Goal: Find contact information: Find contact information

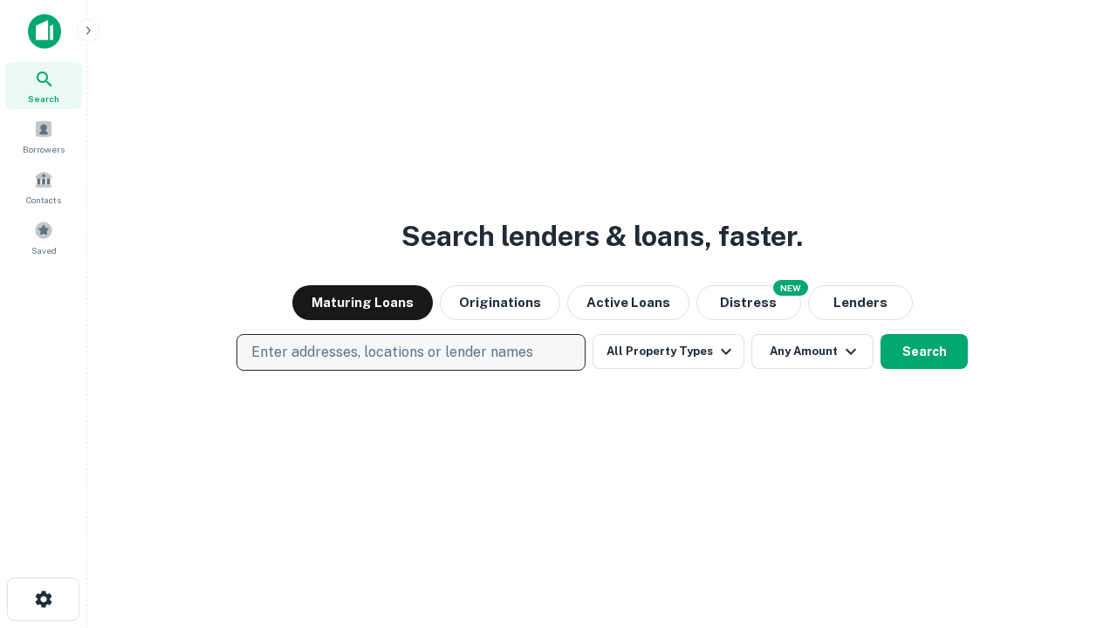
click at [410, 353] on p "Enter addresses, locations or lender names" at bounding box center [392, 352] width 282 height 21
type input "**********"
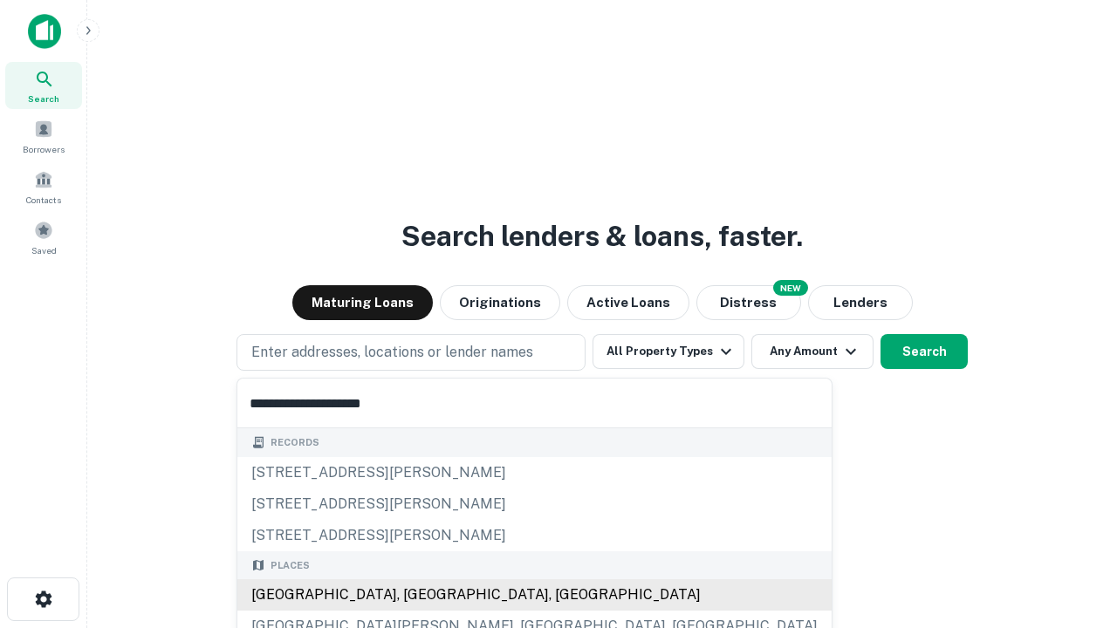
click at [417, 595] on div "Santa Monica, CA, USA" at bounding box center [534, 594] width 594 height 31
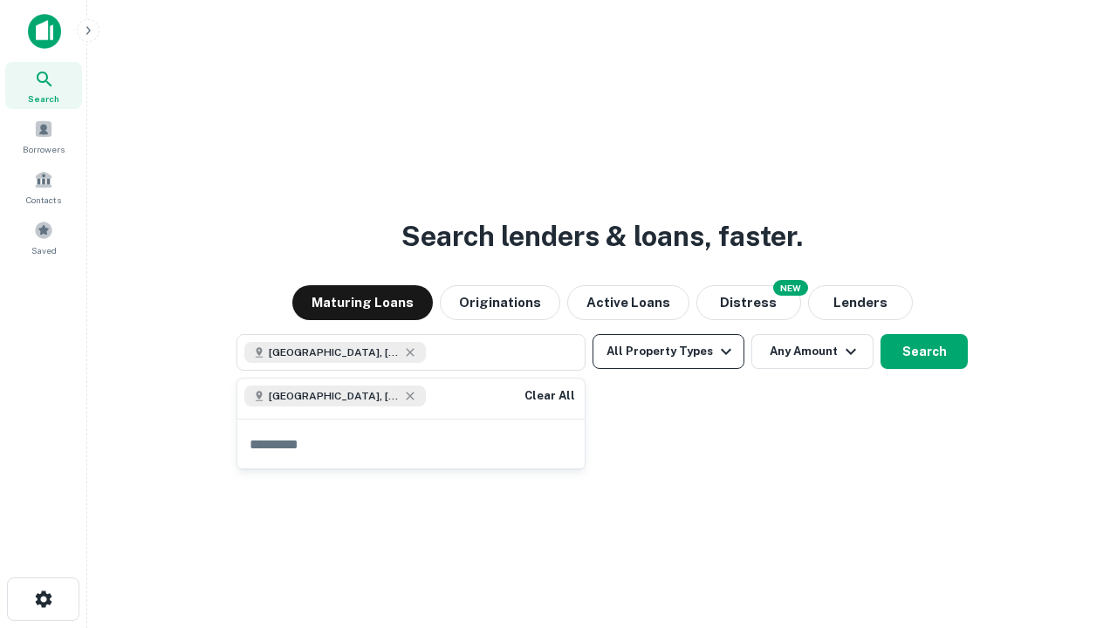
click at [668, 352] on button "All Property Types" at bounding box center [669, 351] width 152 height 35
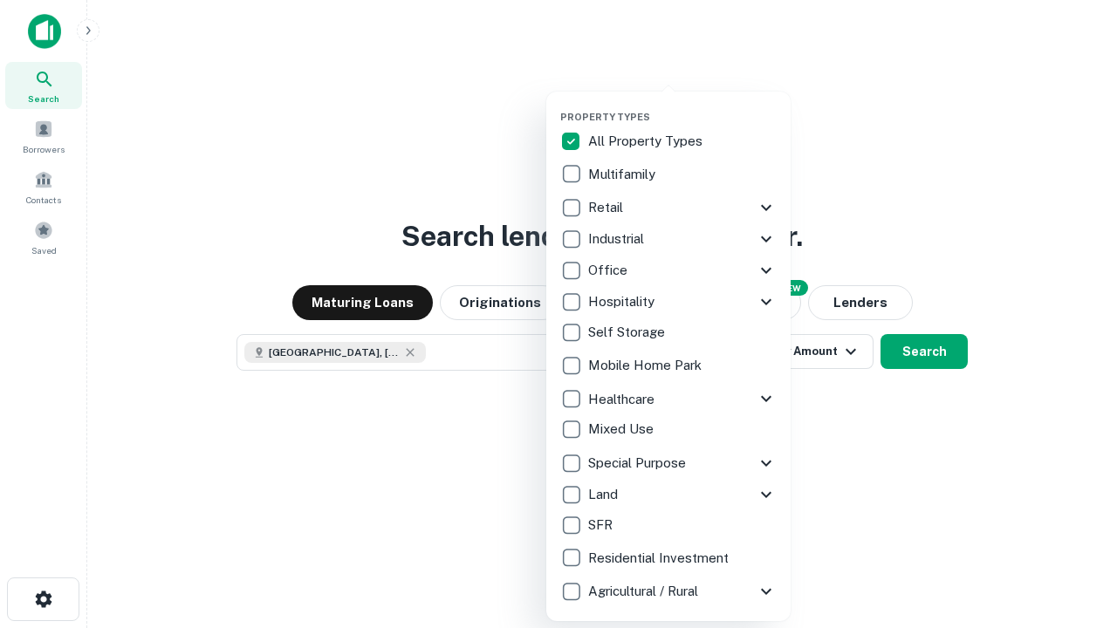
click at [682, 106] on button "button" at bounding box center [682, 106] width 244 height 1
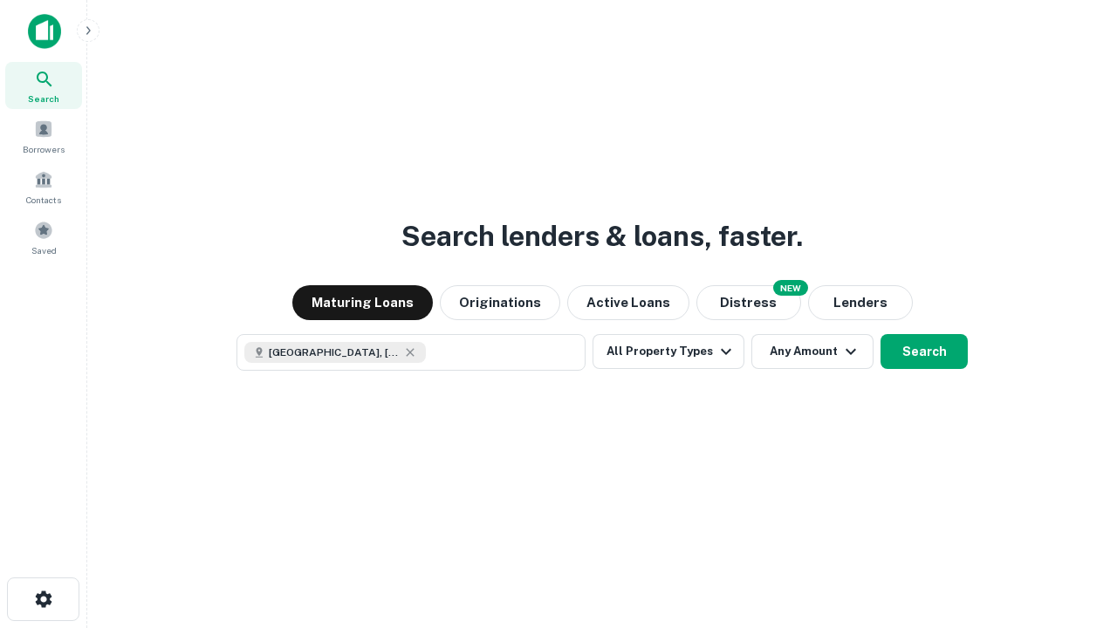
scroll to position [28, 0]
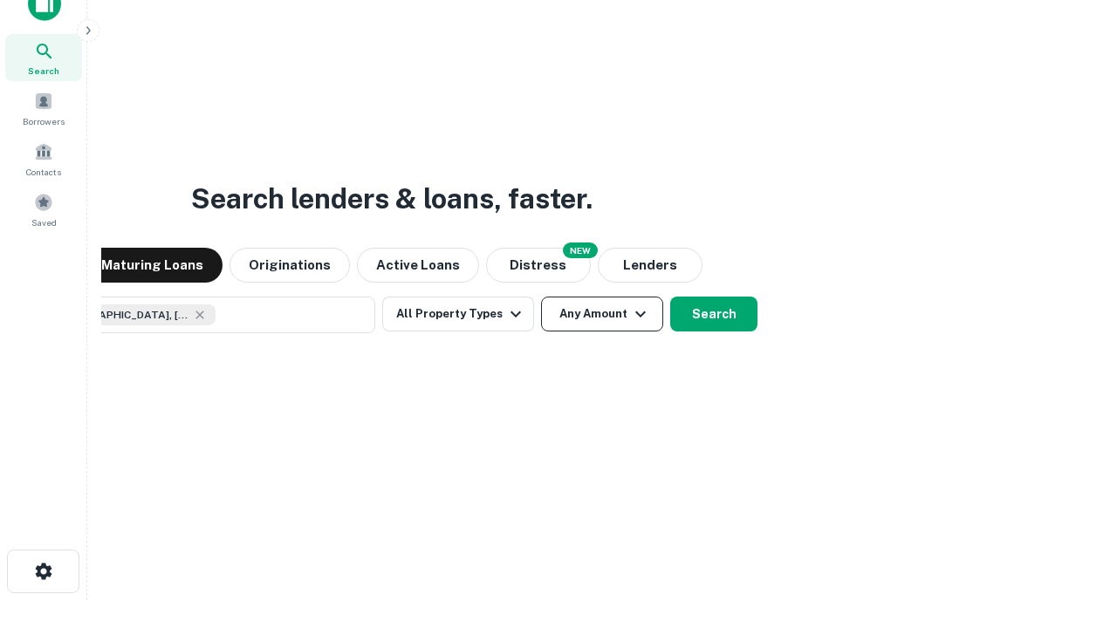
click at [541, 297] on button "Any Amount" at bounding box center [602, 314] width 122 height 35
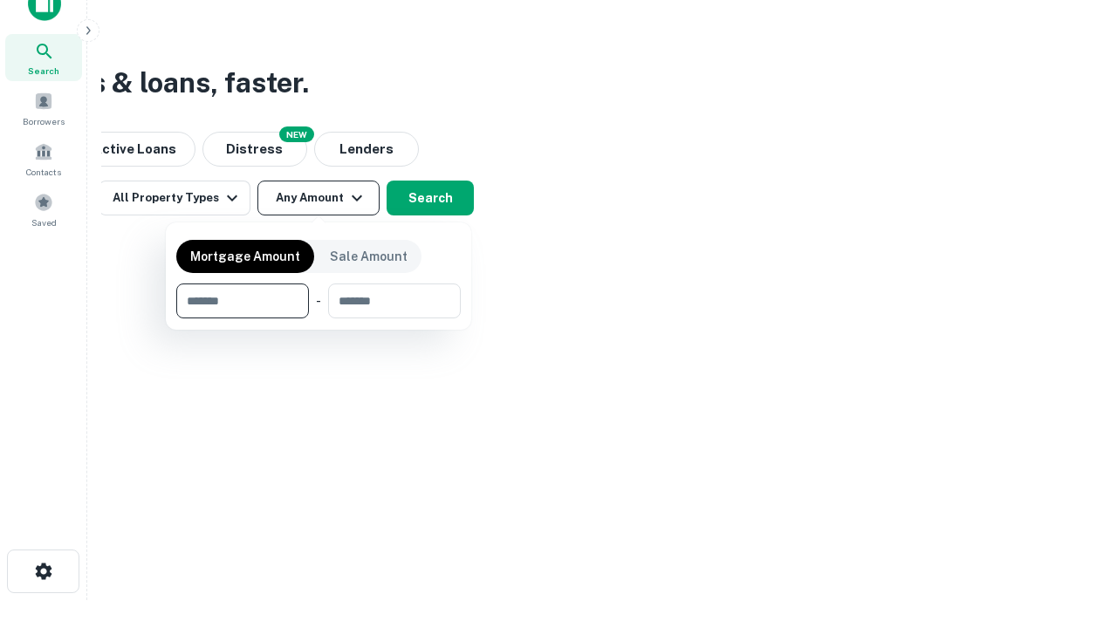
type input "*******"
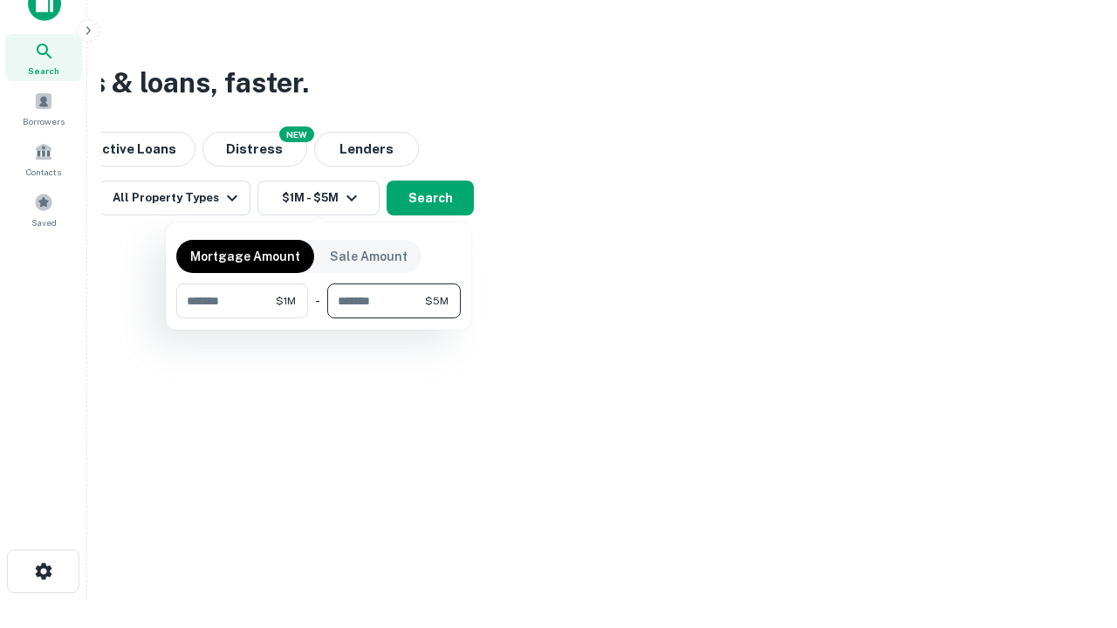
type input "*******"
click at [319, 319] on button "button" at bounding box center [318, 319] width 284 height 1
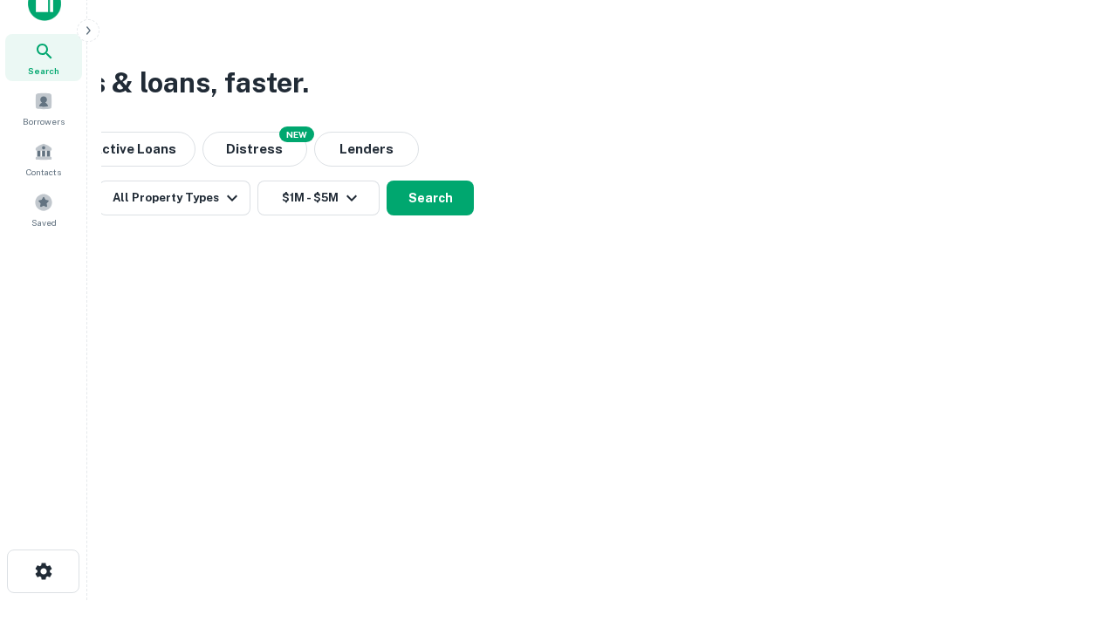
scroll to position [10, 322]
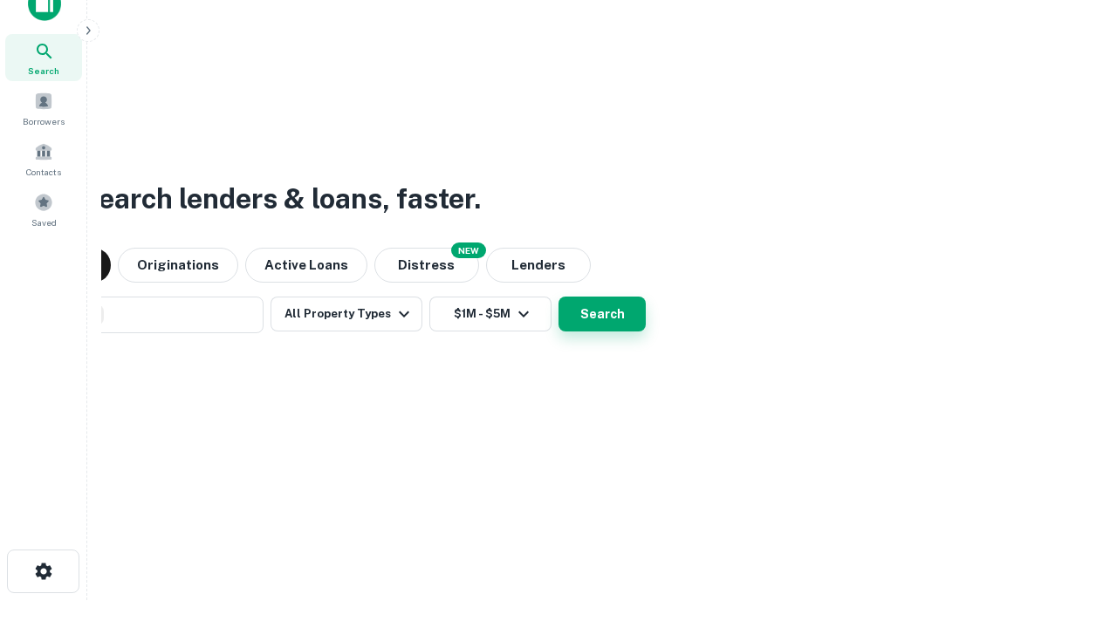
click at [602, 314] on button "Search" at bounding box center [601, 314] width 87 height 35
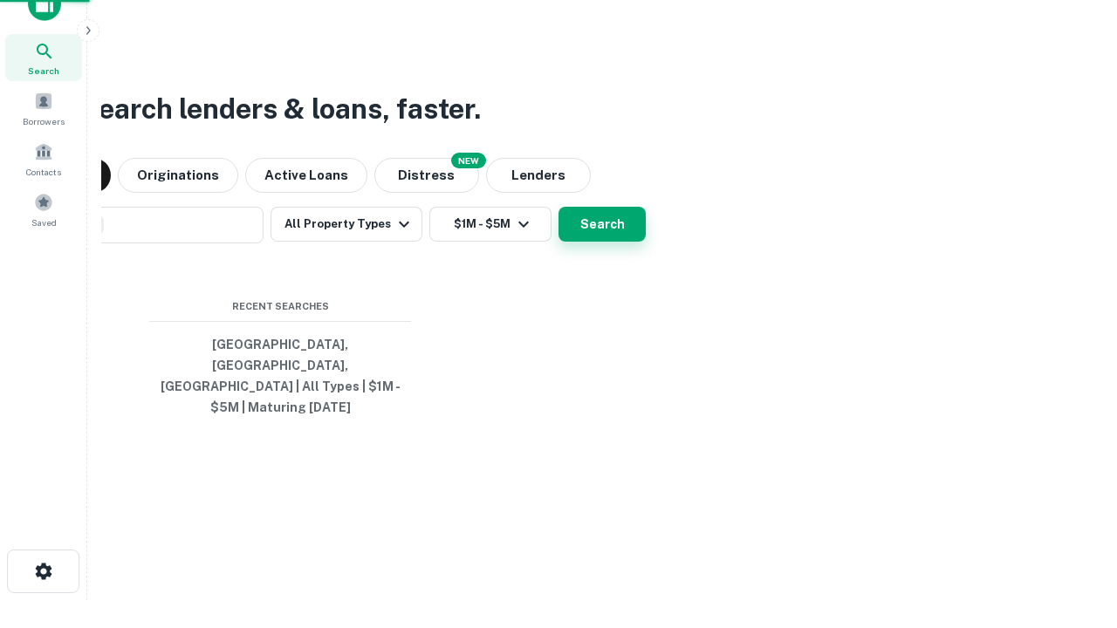
scroll to position [0, 322]
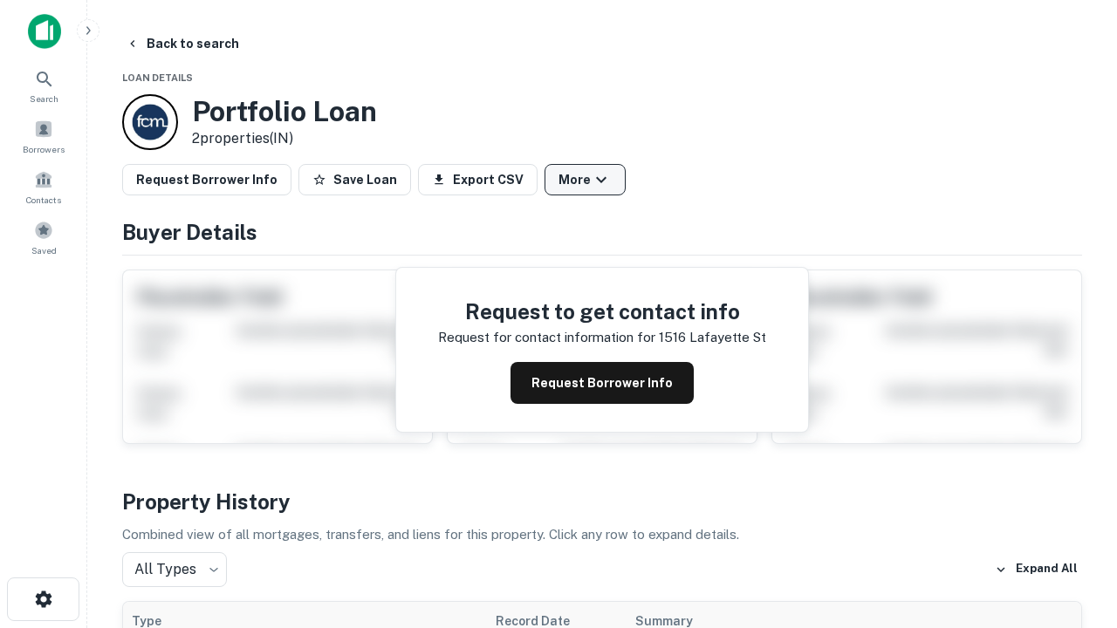
click at [585, 180] on button "More" at bounding box center [585, 179] width 81 height 31
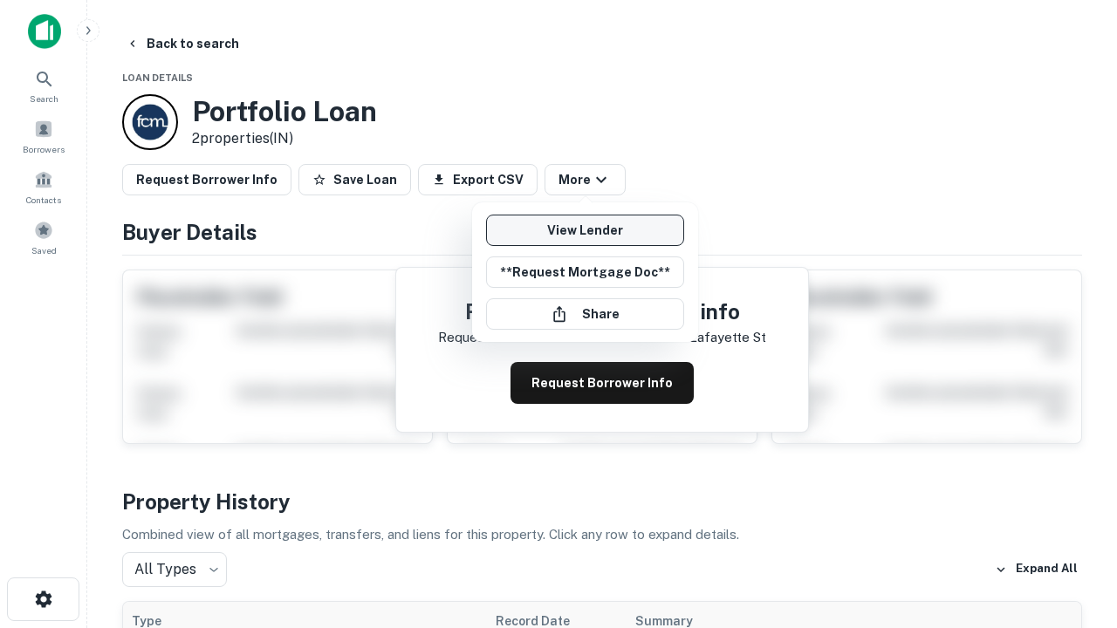
click at [585, 230] on link "View Lender" at bounding box center [585, 230] width 198 height 31
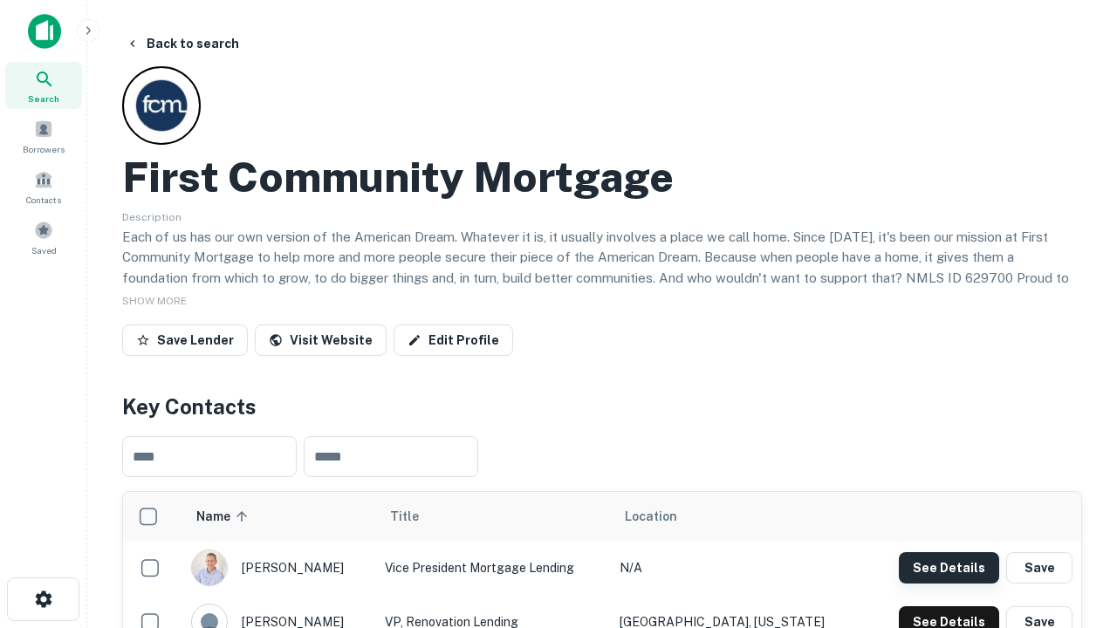
click at [949, 567] on button "See Details" at bounding box center [949, 567] width 100 height 31
click at [43, 599] on icon "button" at bounding box center [43, 599] width 21 height 21
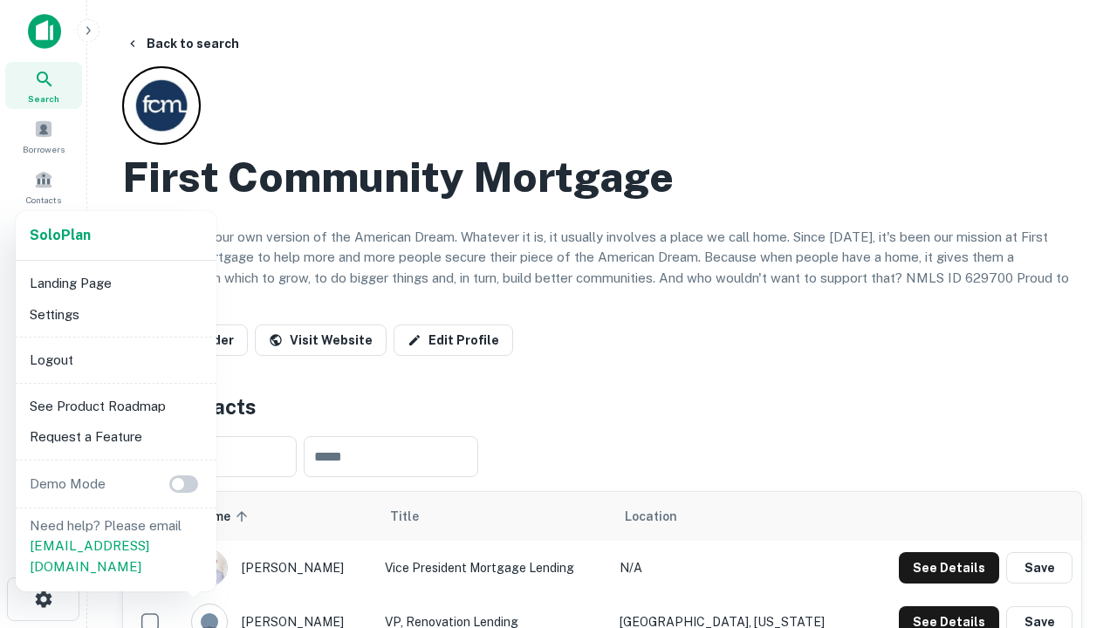
click at [115, 360] on li "Logout" at bounding box center [116, 360] width 187 height 31
